Goal: Use online tool/utility: Utilize a website feature to perform a specific function

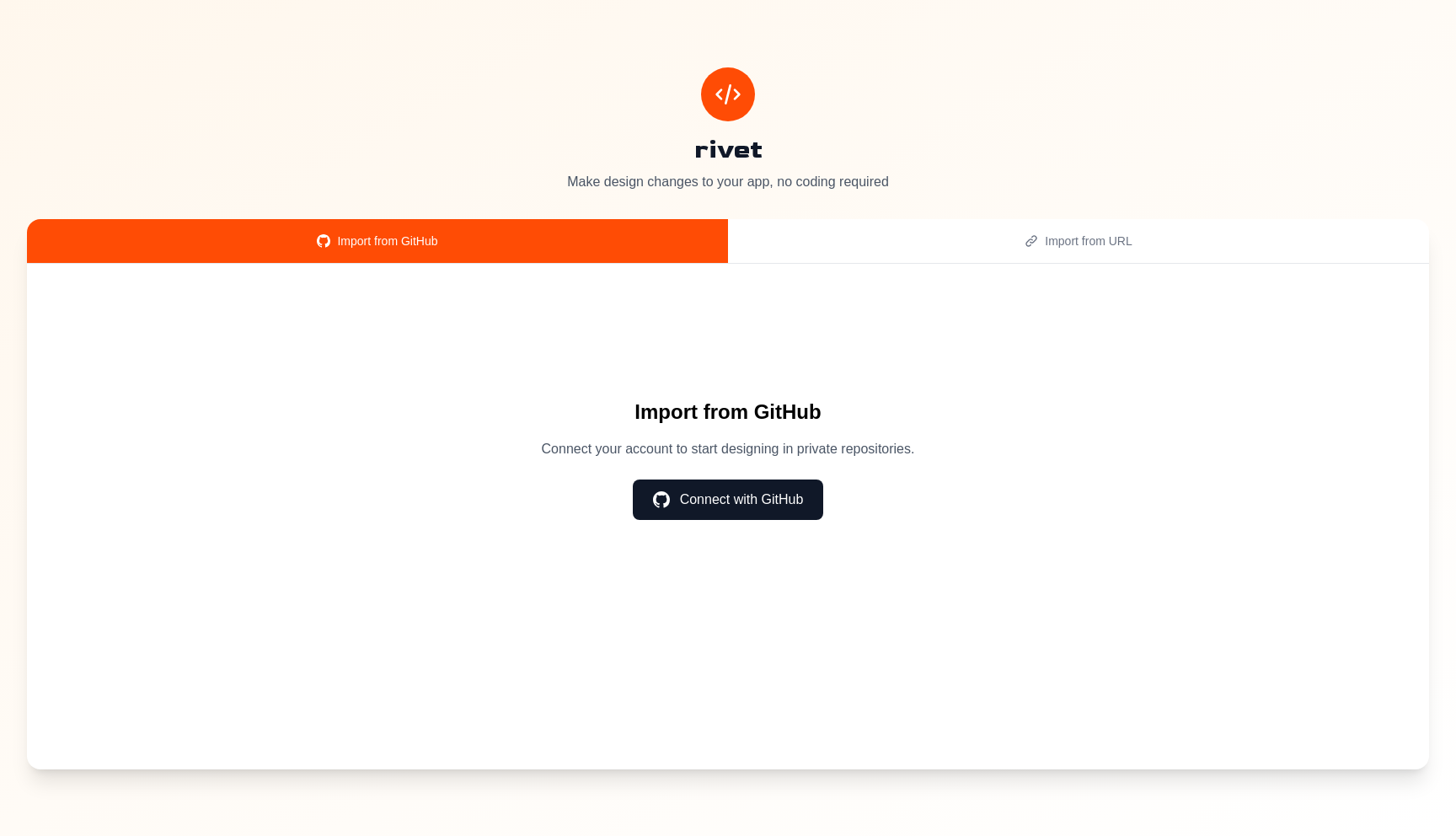
click at [763, 520] on div "Import from GitHub Connect your account to start designing in private repositor…" at bounding box center [728, 459] width 1348 height 337
click at [763, 511] on button "Connect with GitHub" at bounding box center [728, 500] width 192 height 40
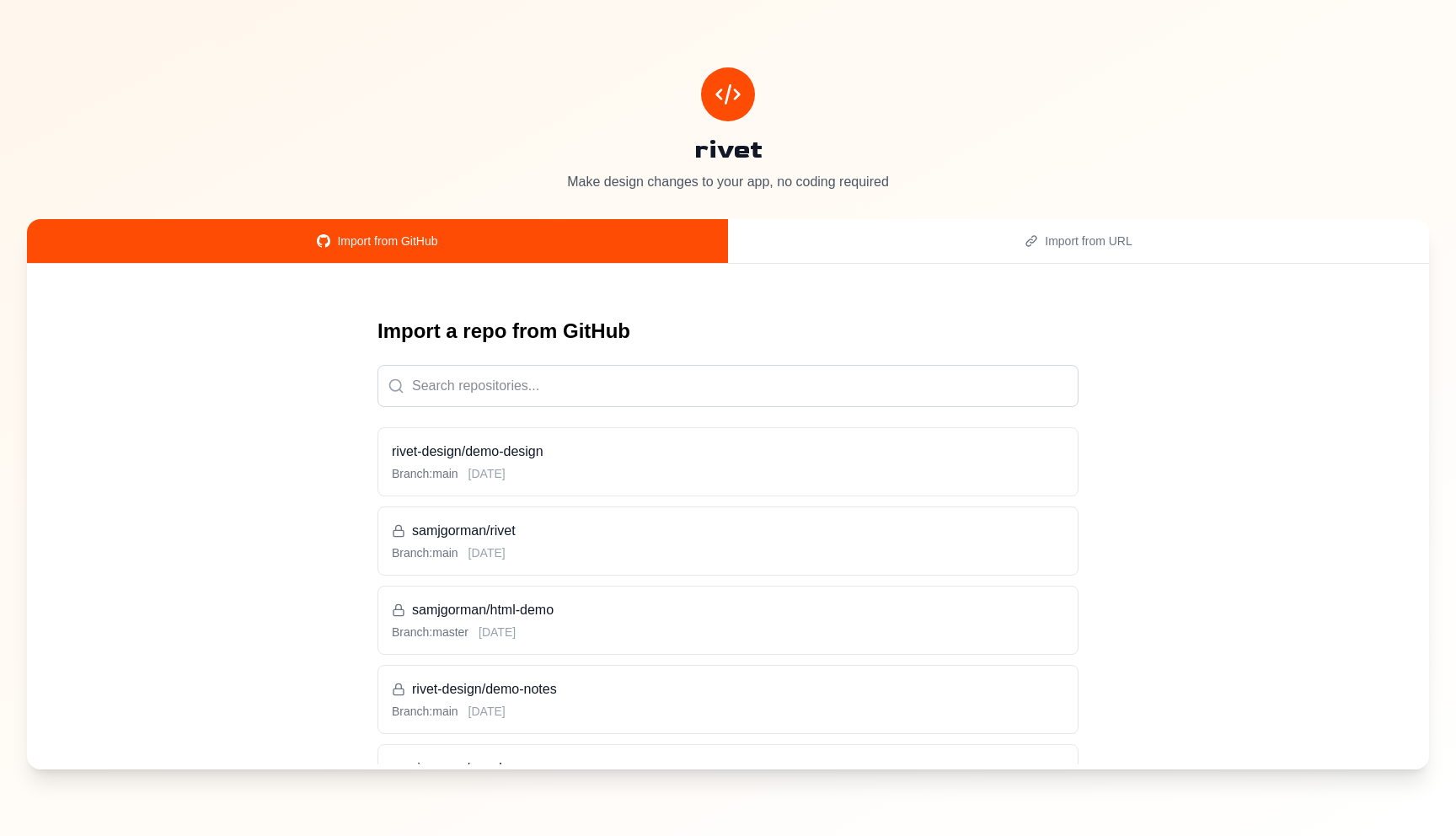
click at [675, 443] on h3 "rivet-design/demo-design" at bounding box center [728, 452] width 672 height 20
click at [674, 444] on h3 "rivet-design/demo-design" at bounding box center [728, 452] width 672 height 20
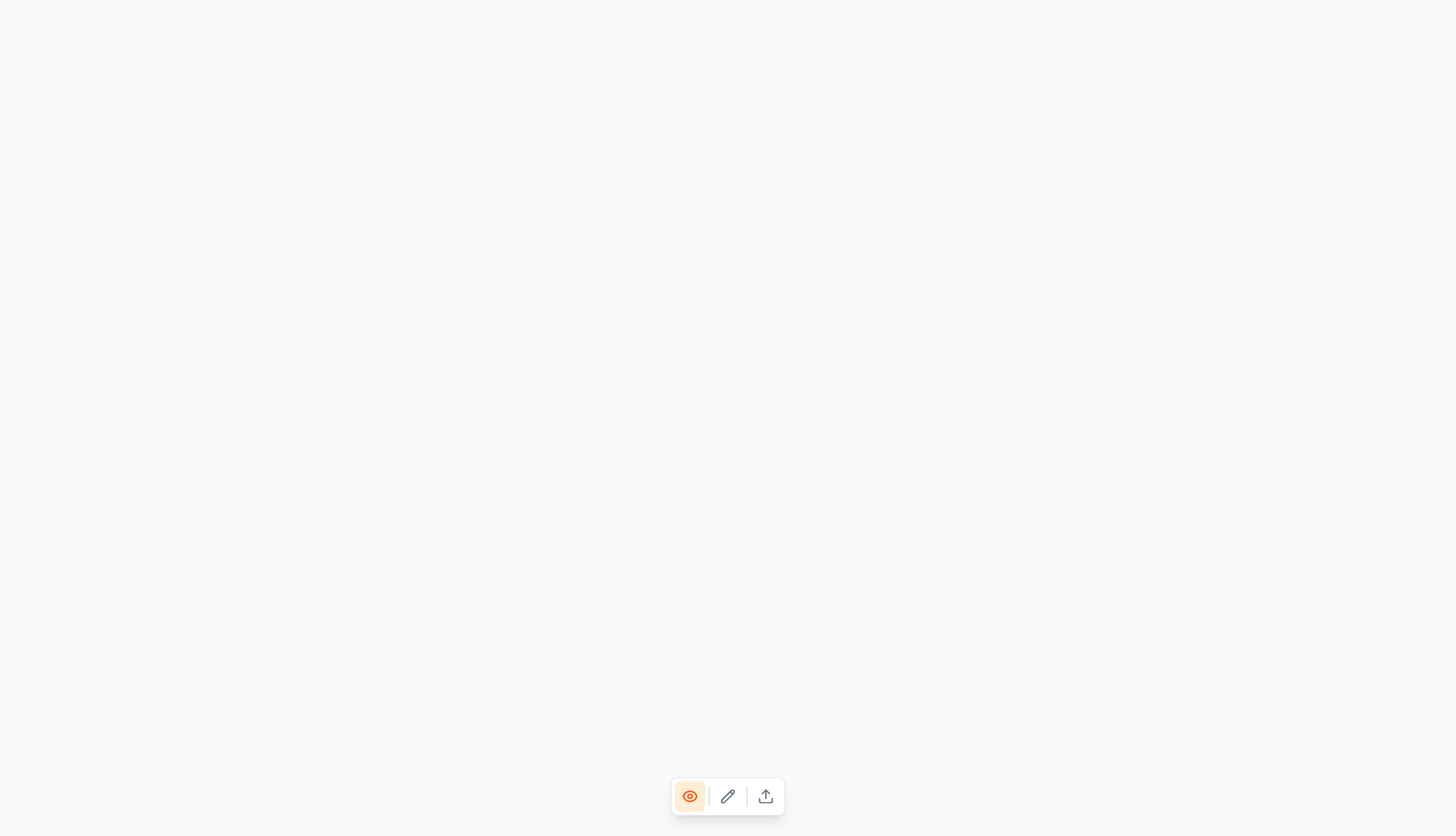
click at [726, 800] on icon at bounding box center [728, 796] width 12 height 12
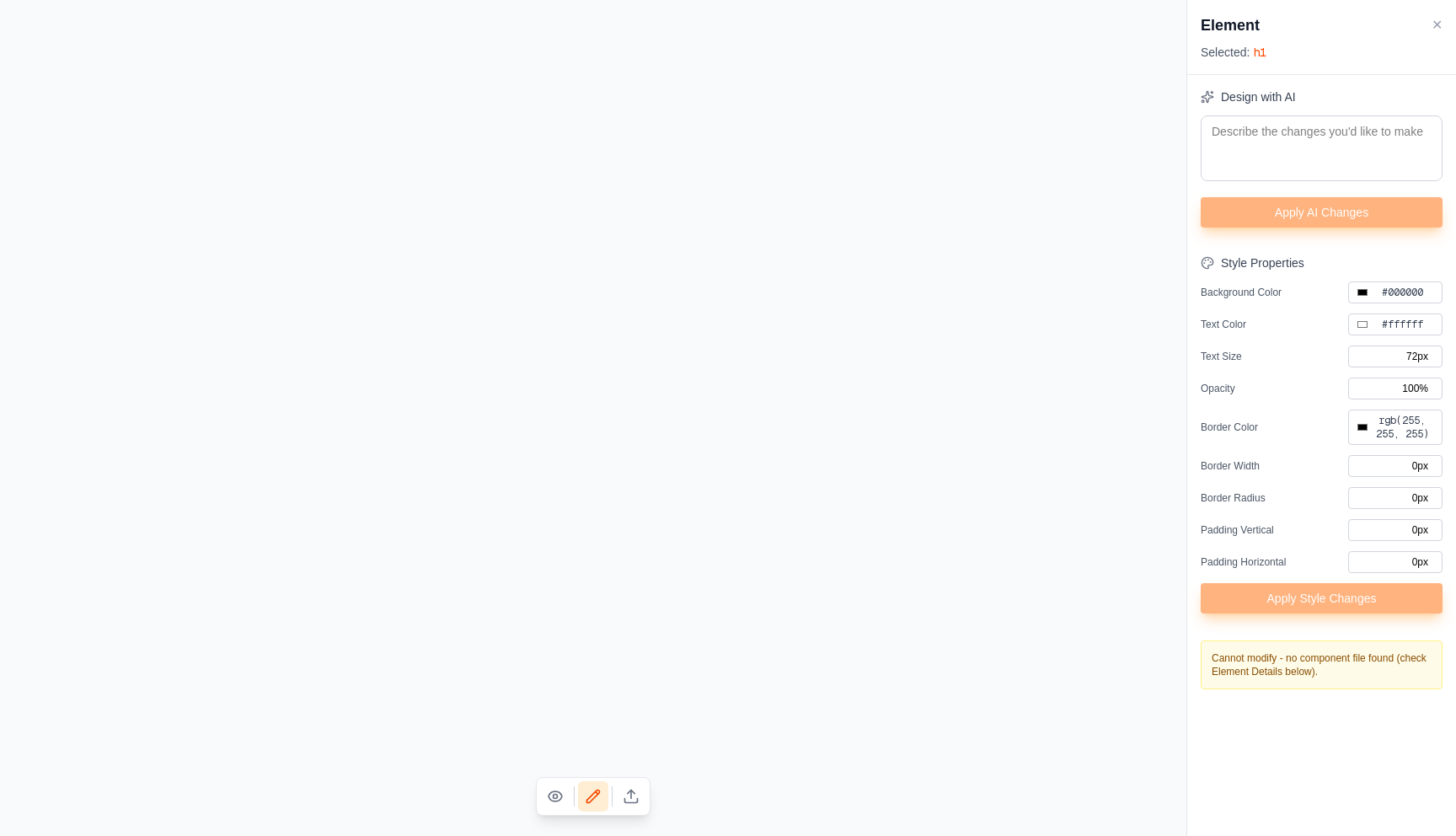
type input "#000000"
